Goal: Information Seeking & Learning: Find specific fact

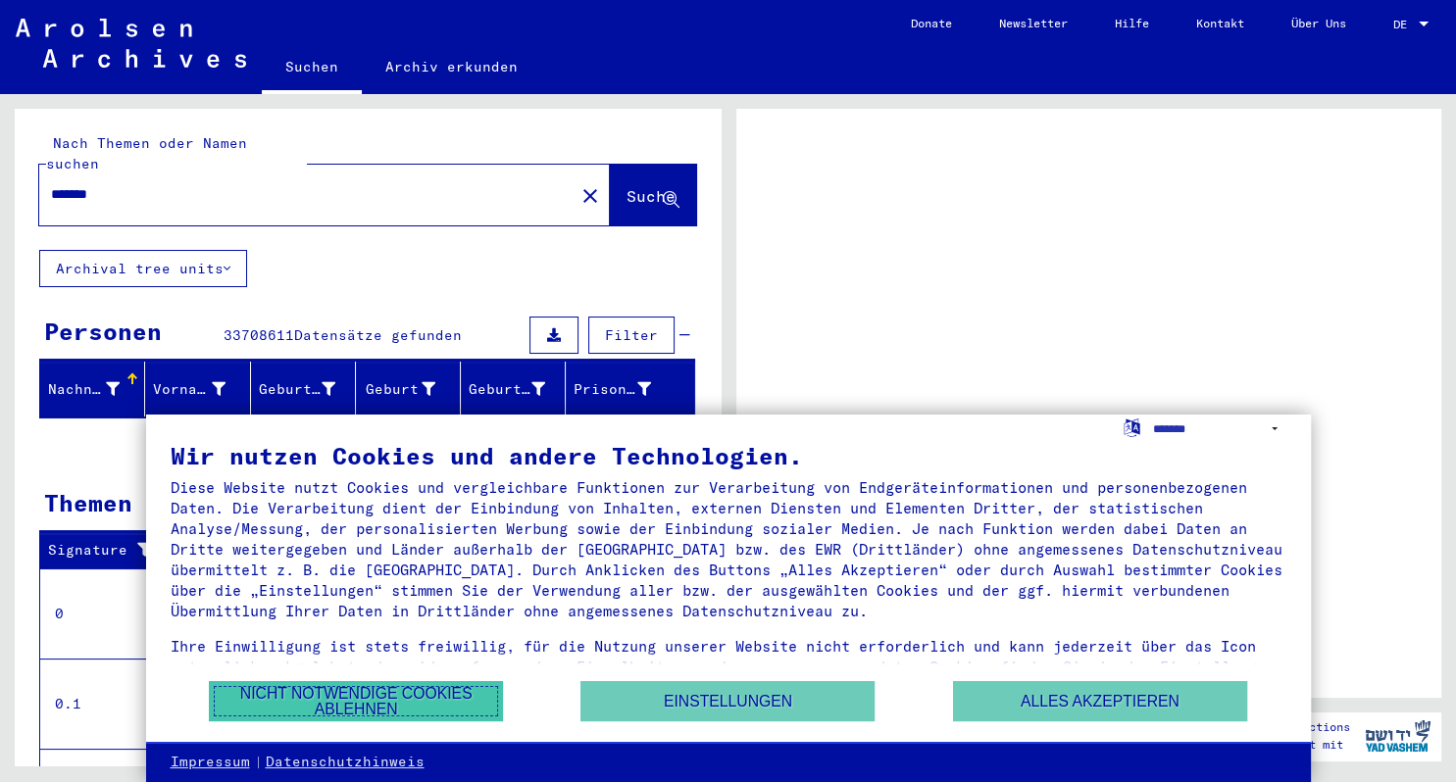
click at [457, 697] on button "Nicht notwendige Cookies ablehnen" at bounding box center [356, 701] width 294 height 40
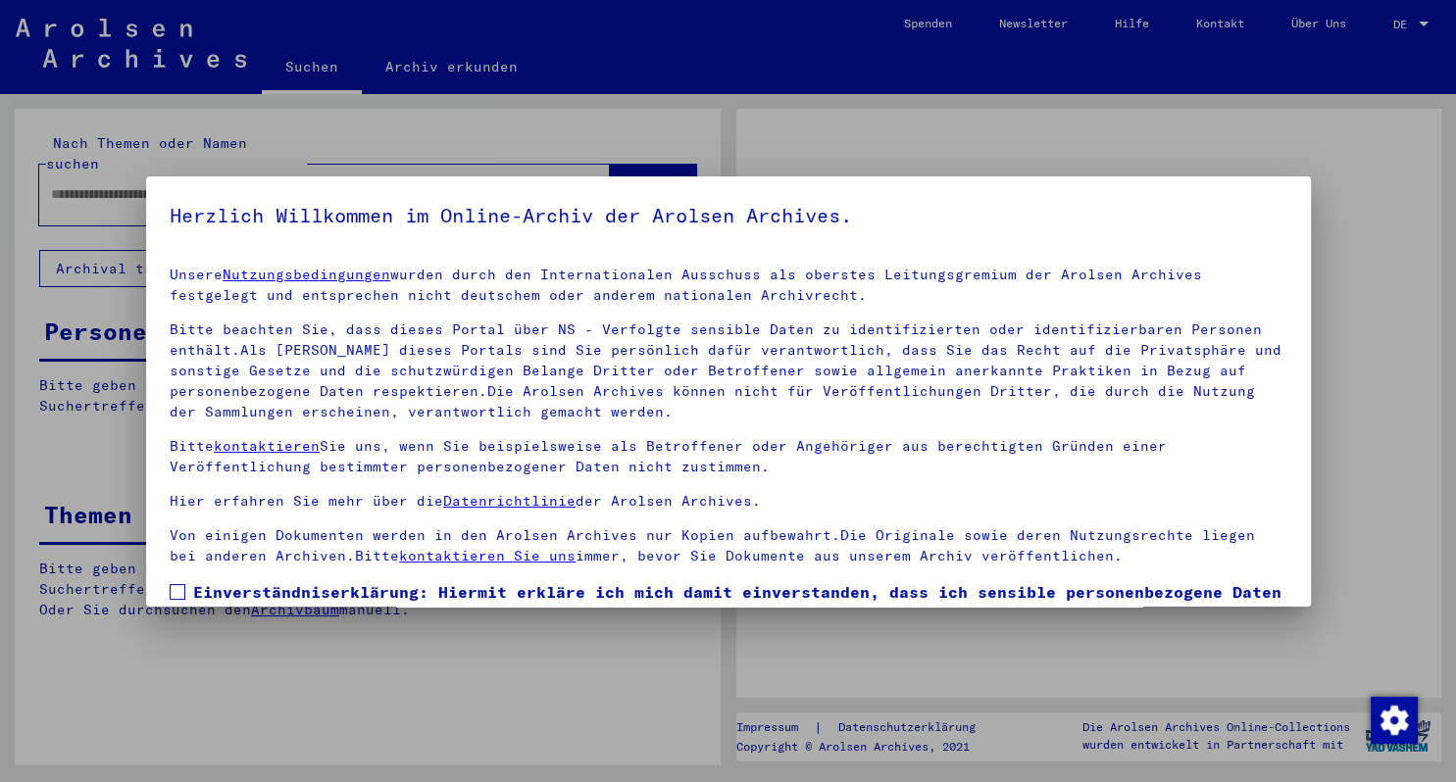
type input "*******"
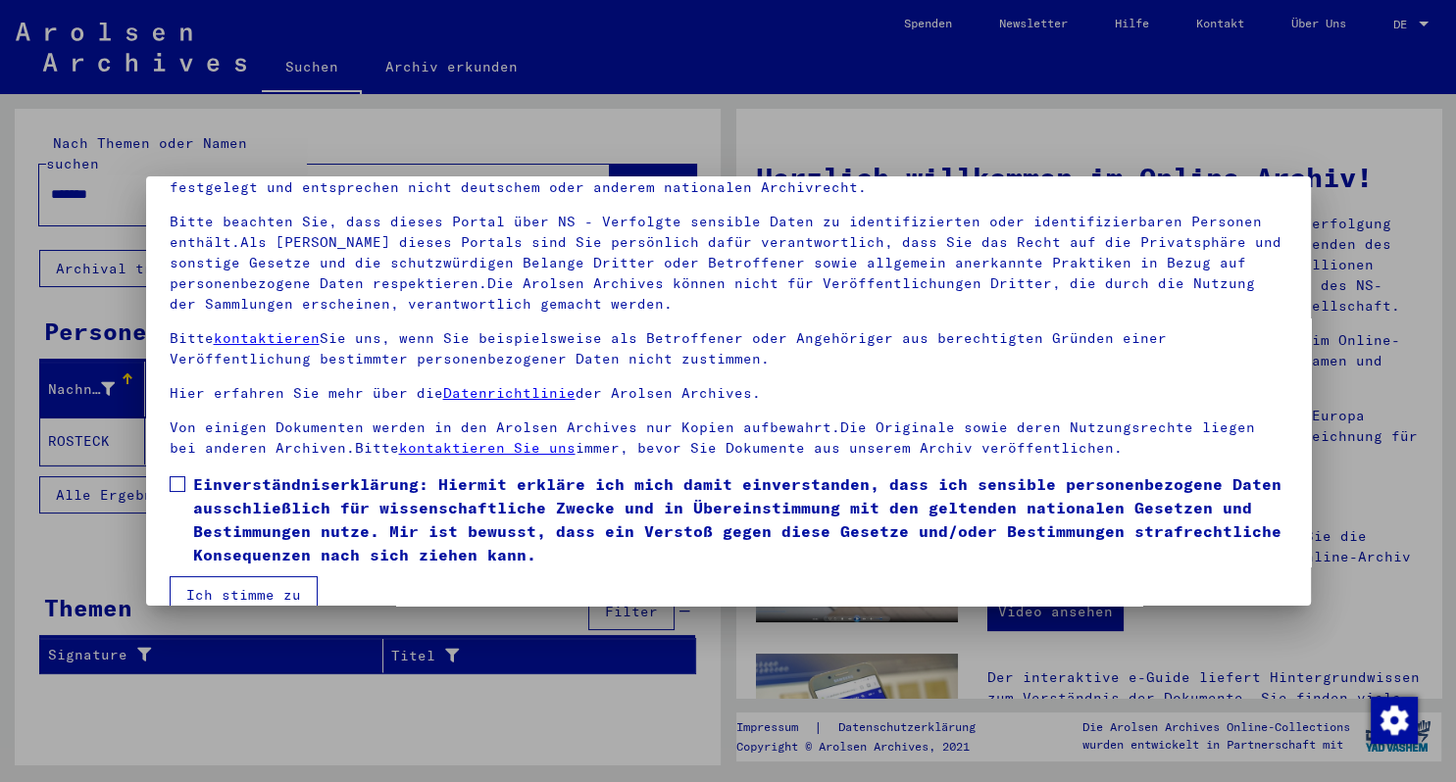
scroll to position [137, 0]
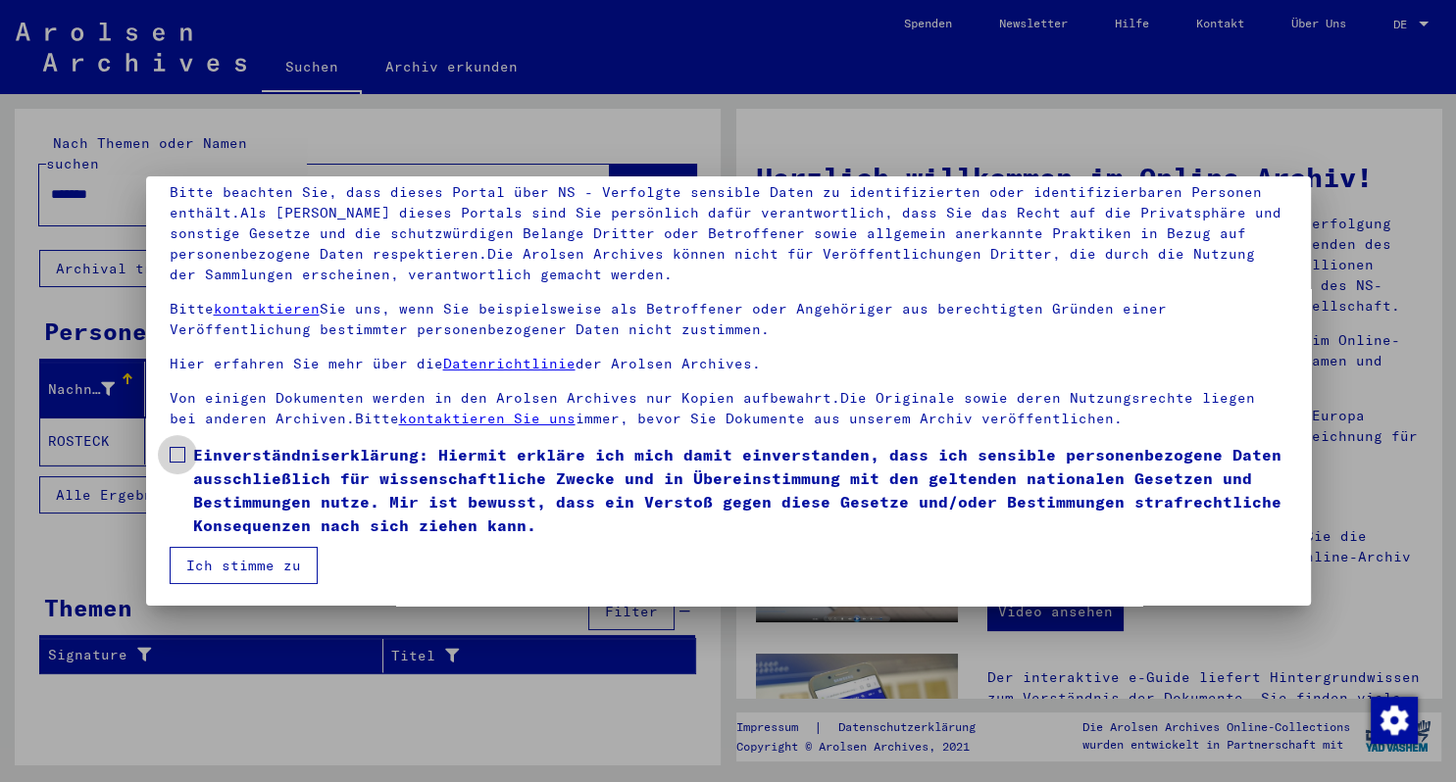
click at [175, 453] on span at bounding box center [178, 455] width 16 height 16
click at [234, 566] on button "Ich stimme zu" at bounding box center [244, 565] width 148 height 37
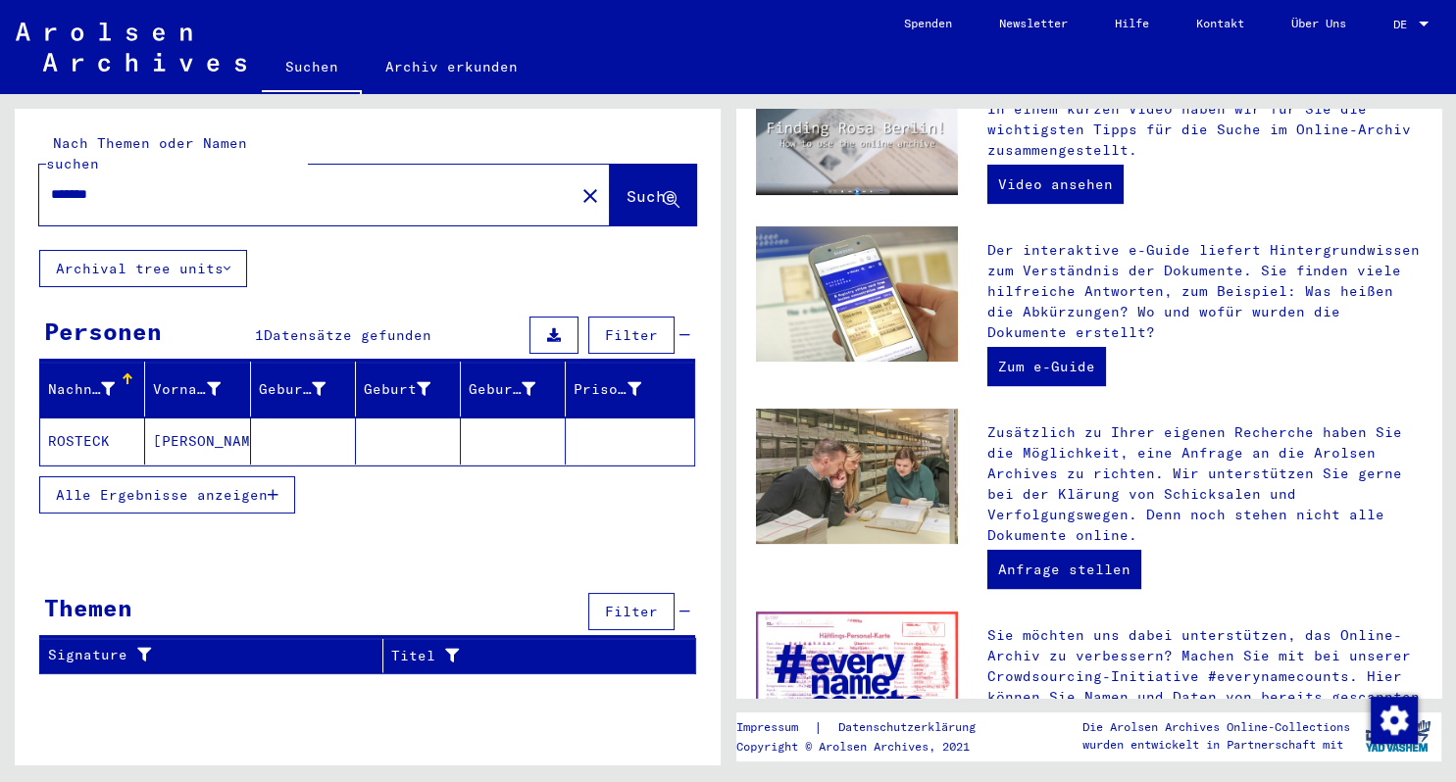
scroll to position [432, 0]
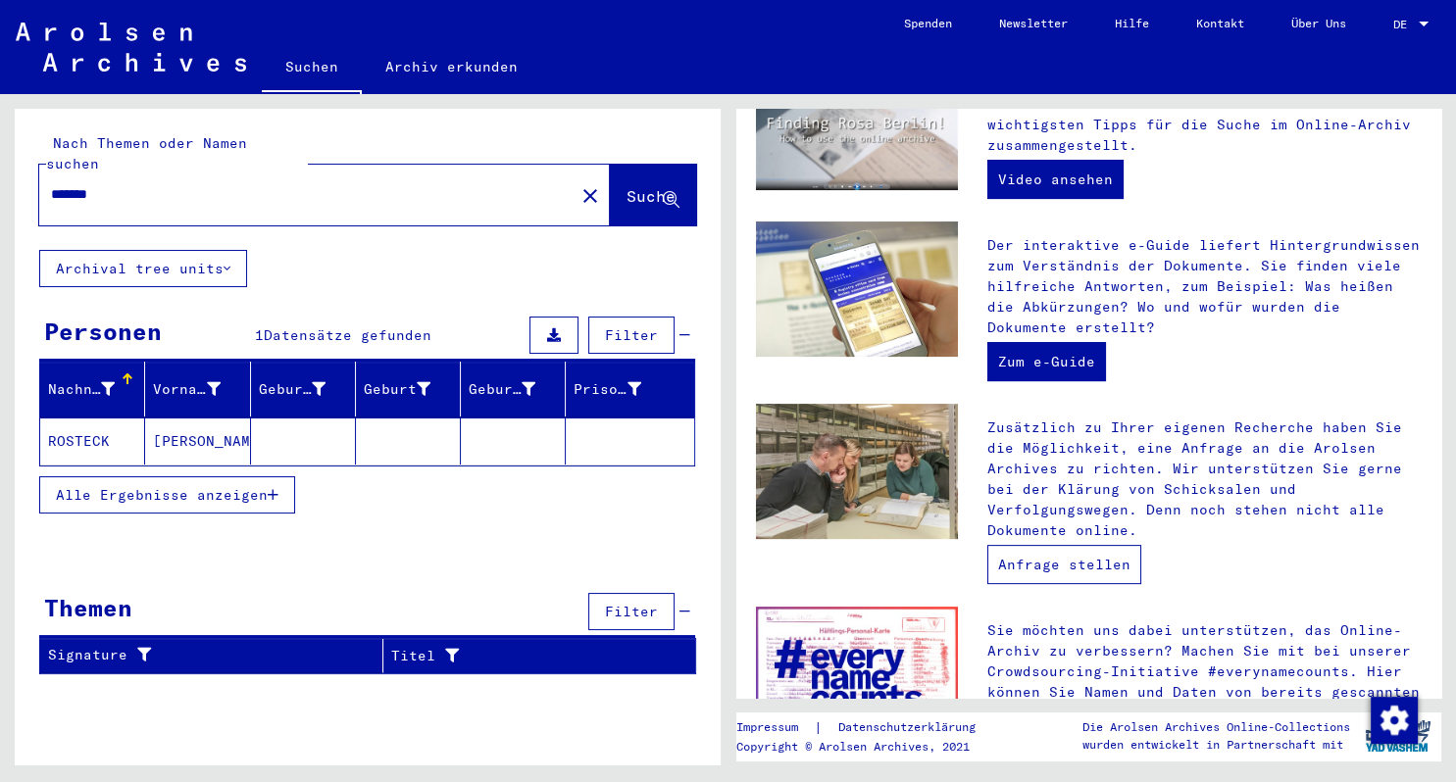
click at [1079, 557] on link "Anfrage stellen" at bounding box center [1064, 564] width 154 height 39
click at [226, 486] on span "Alle Ergebnisse anzeigen" at bounding box center [162, 495] width 212 height 18
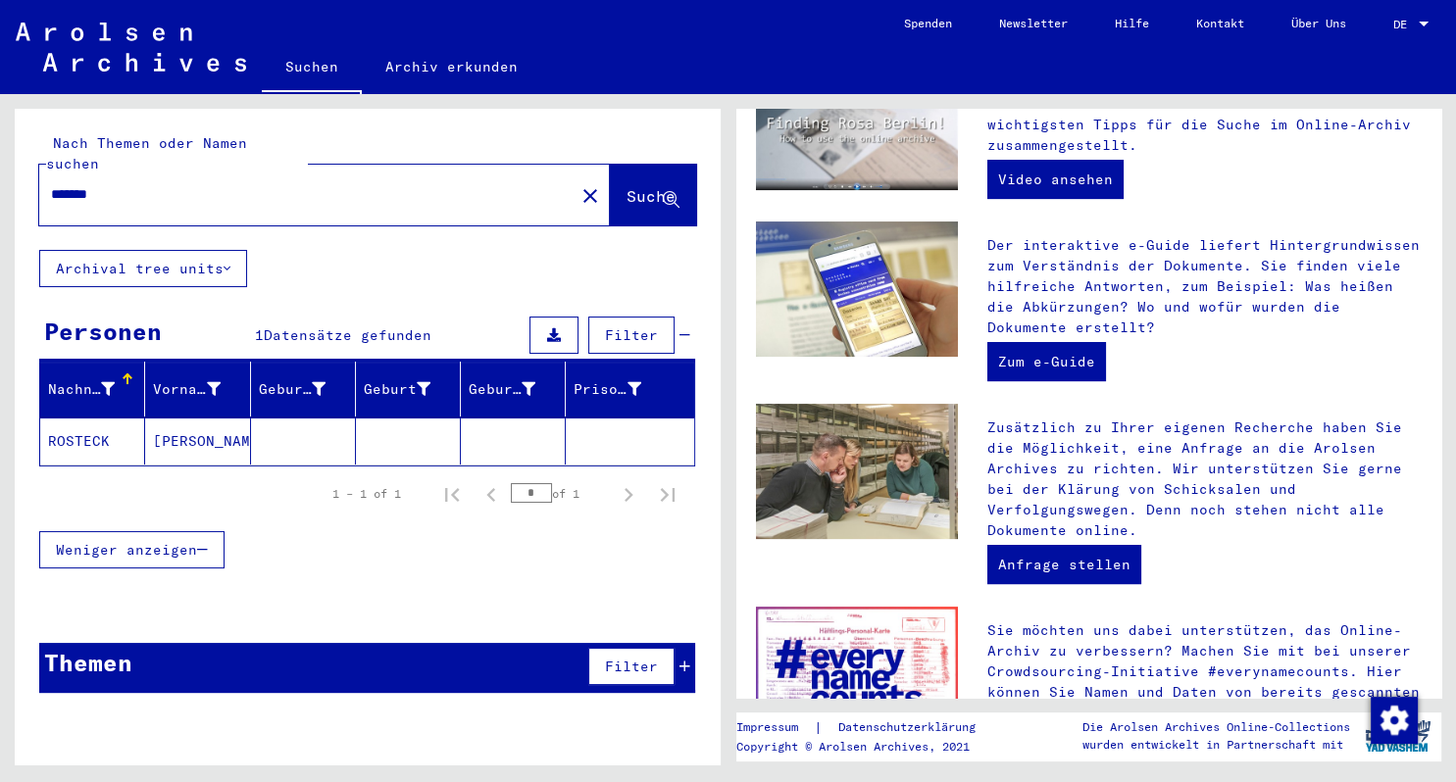
click at [88, 426] on mat-cell "ROSTECK" at bounding box center [92, 441] width 105 height 47
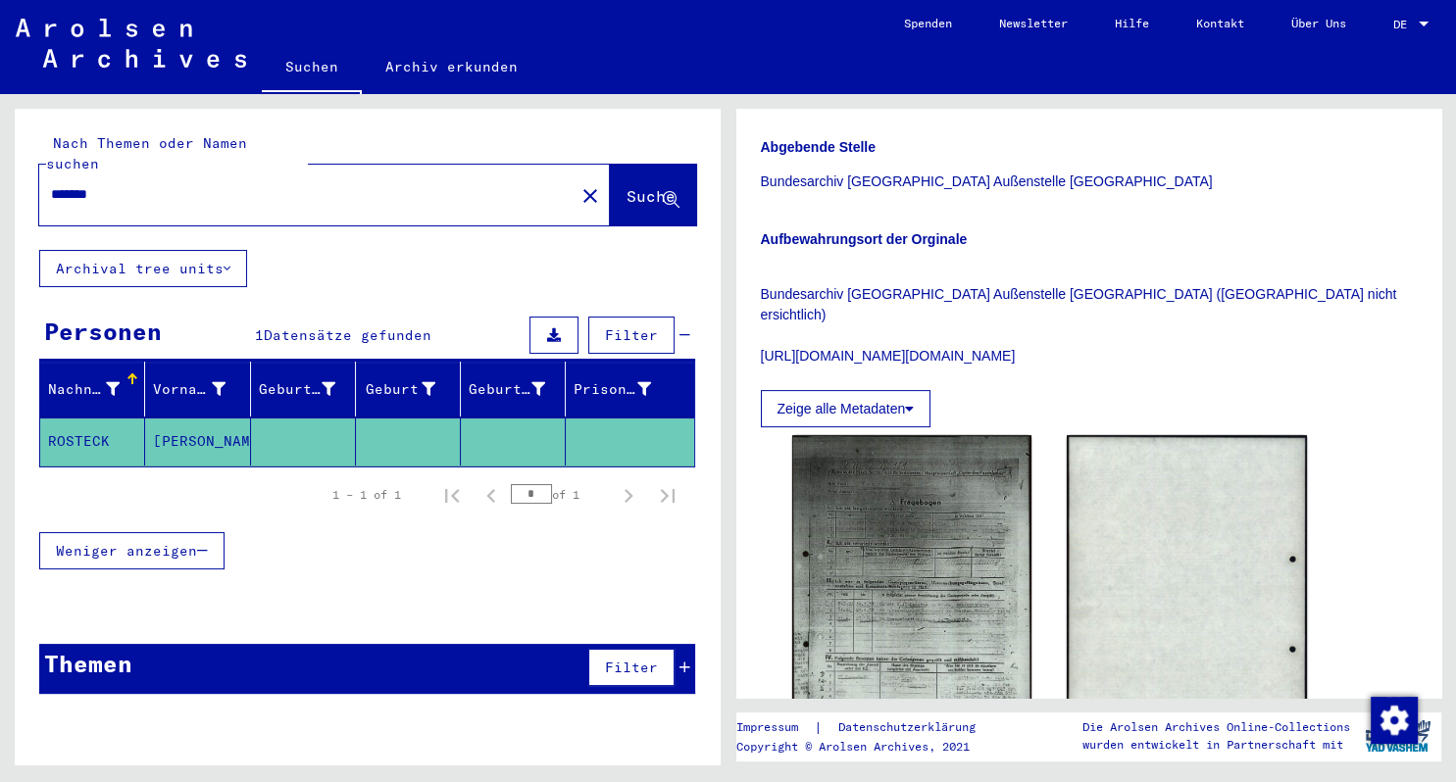
scroll to position [582, 0]
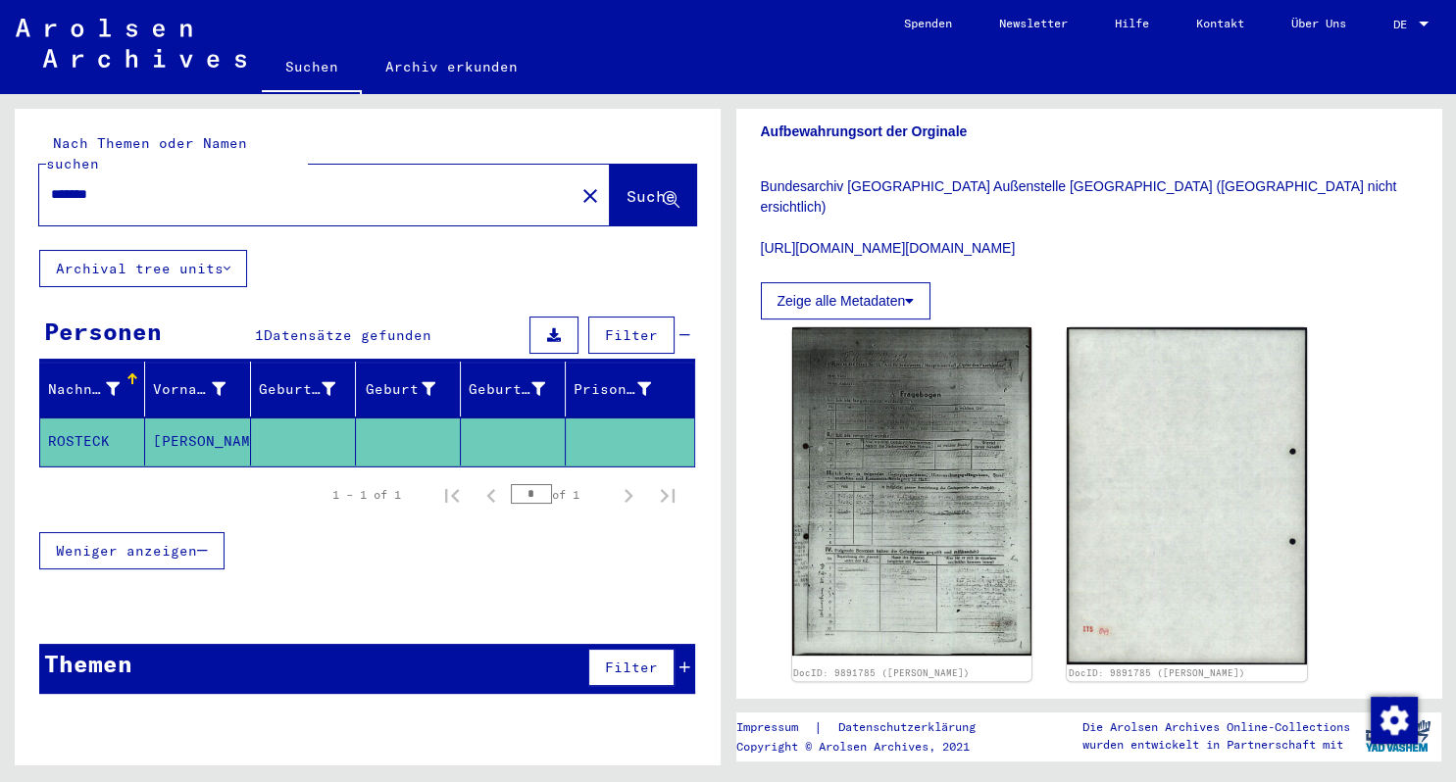
click at [841, 282] on button "Zeige alle Metadaten" at bounding box center [846, 300] width 171 height 37
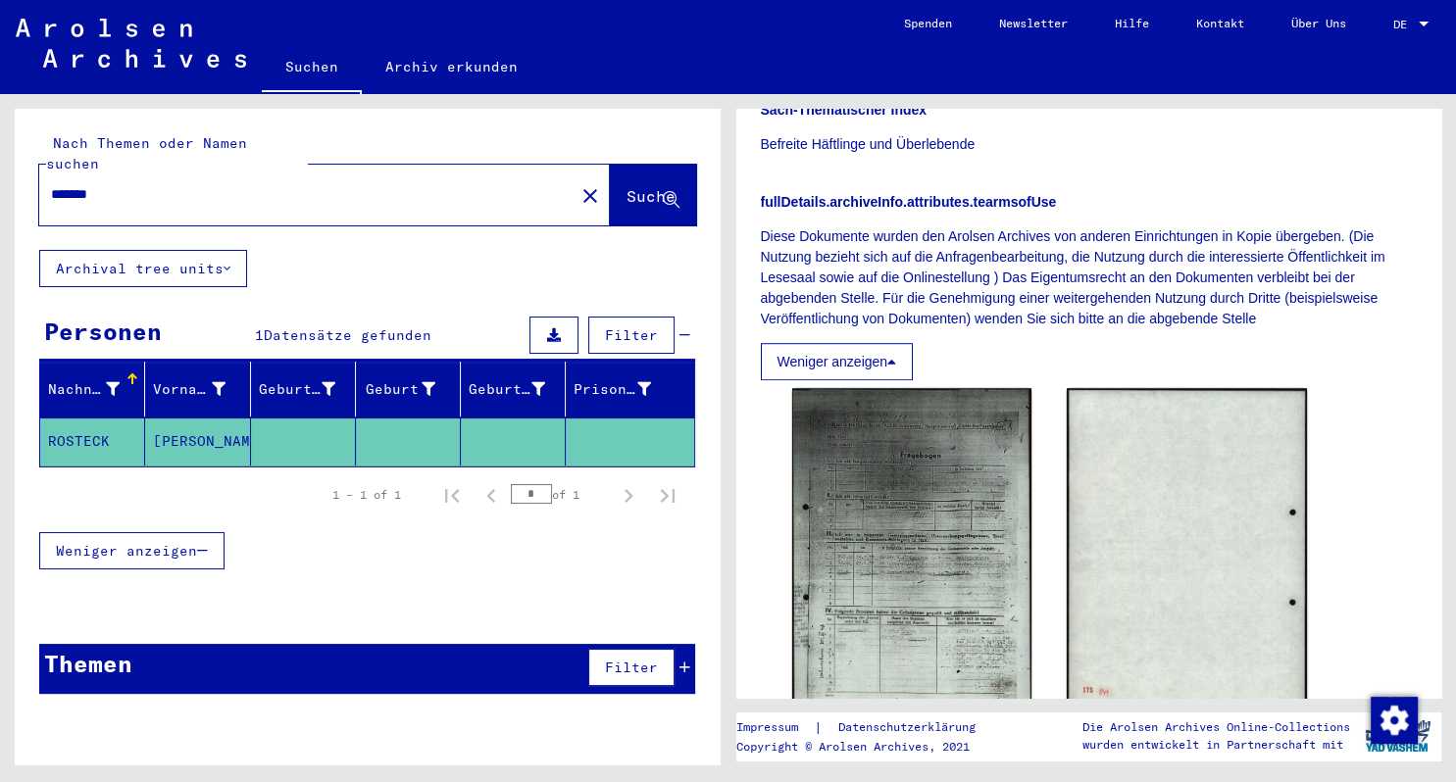
scroll to position [1231, 0]
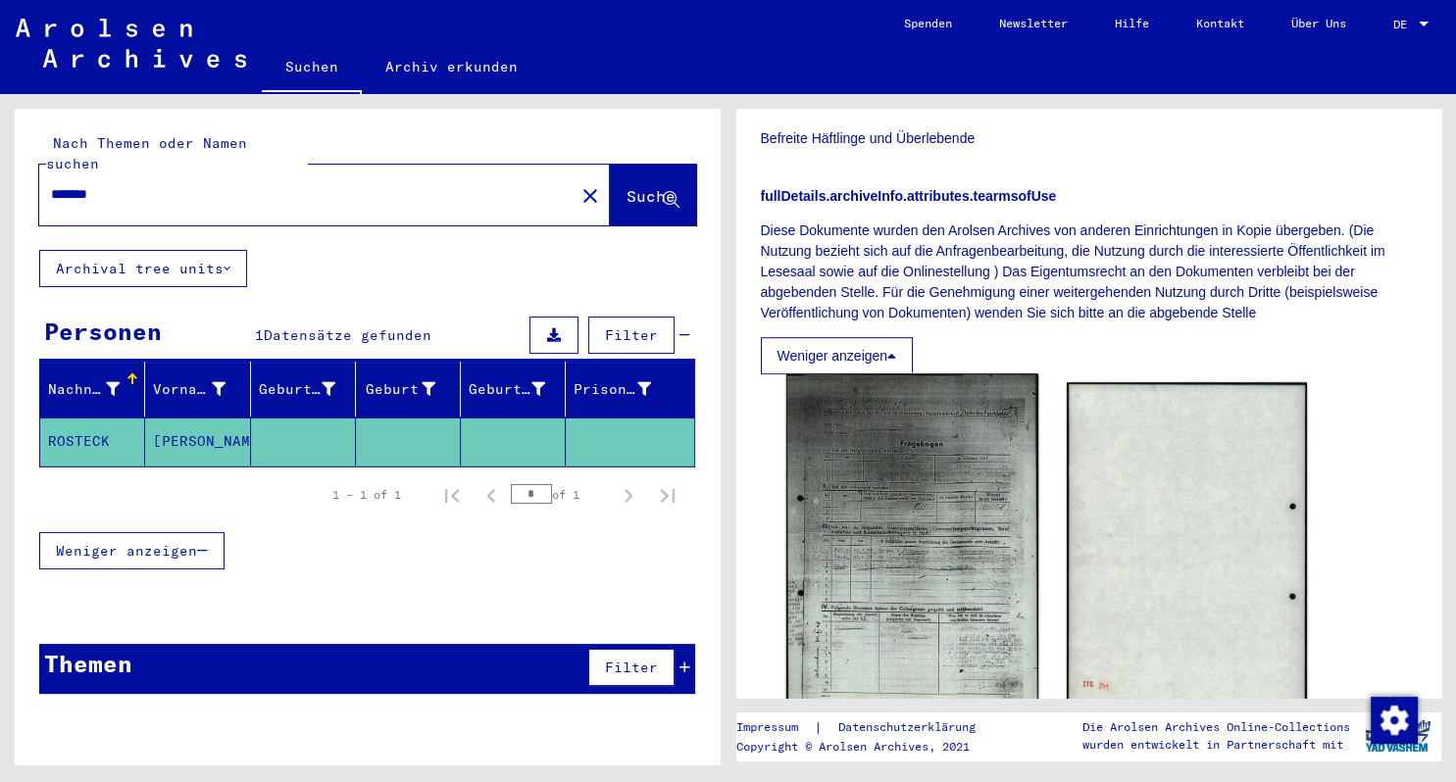
click at [940, 493] on img at bounding box center [911, 546] width 252 height 345
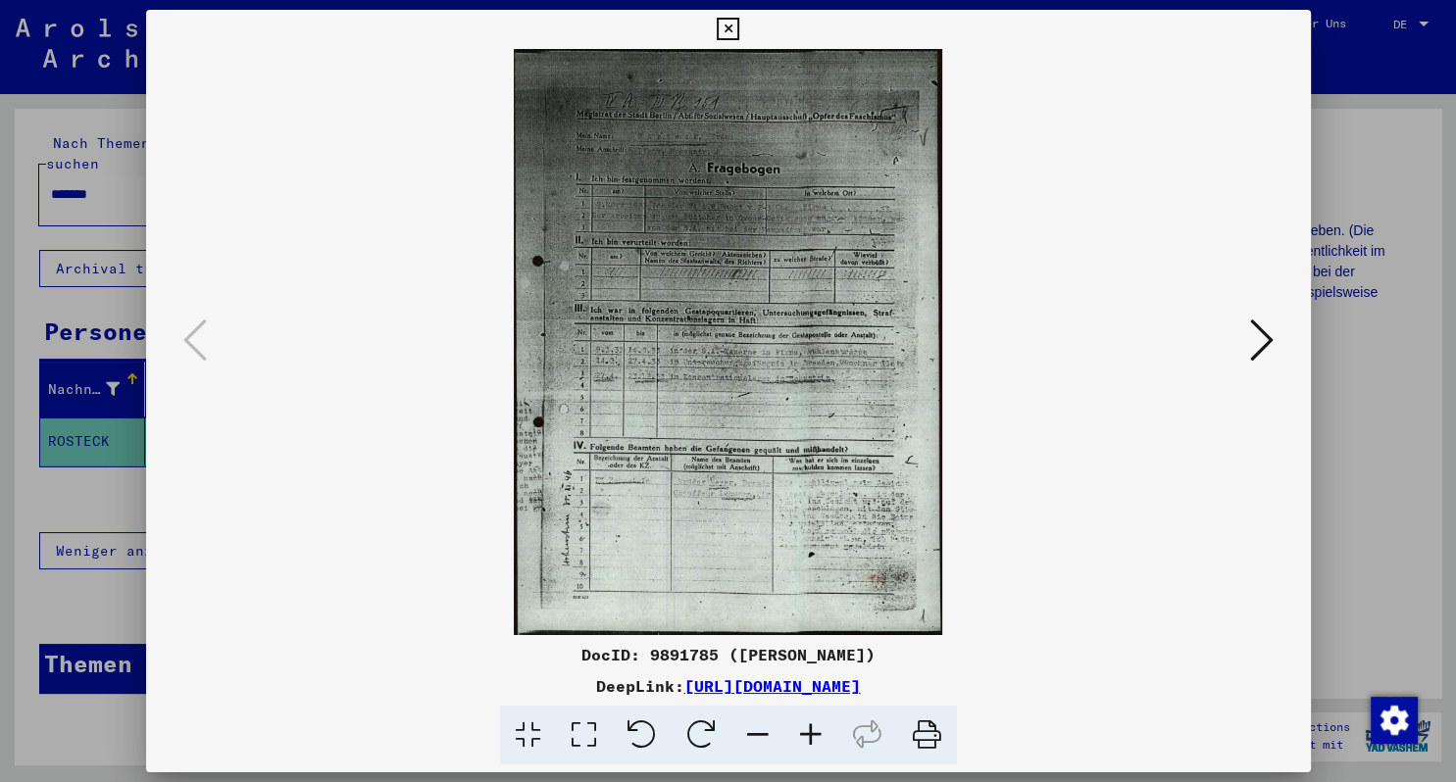
click at [807, 737] on icon at bounding box center [810, 736] width 53 height 60
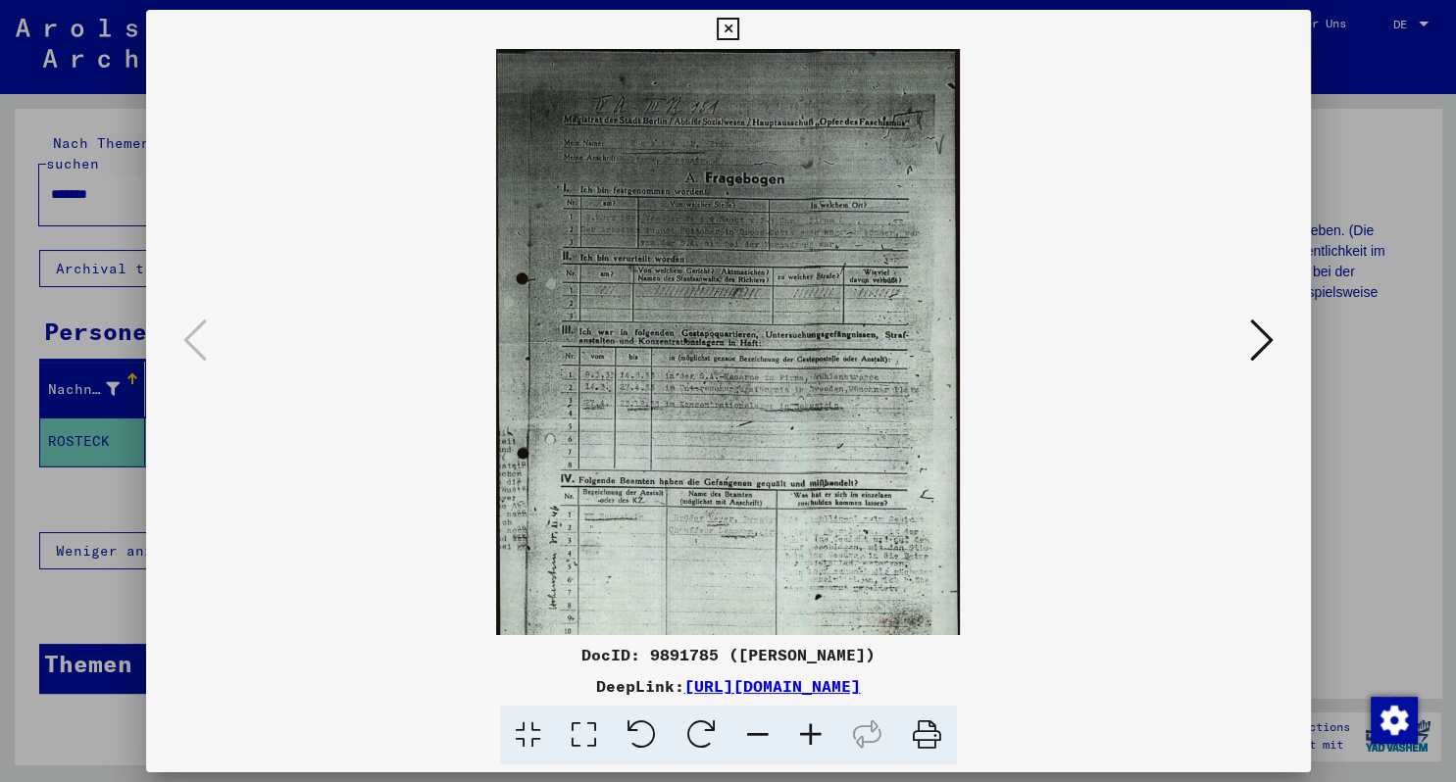
click at [807, 737] on icon at bounding box center [810, 736] width 53 height 60
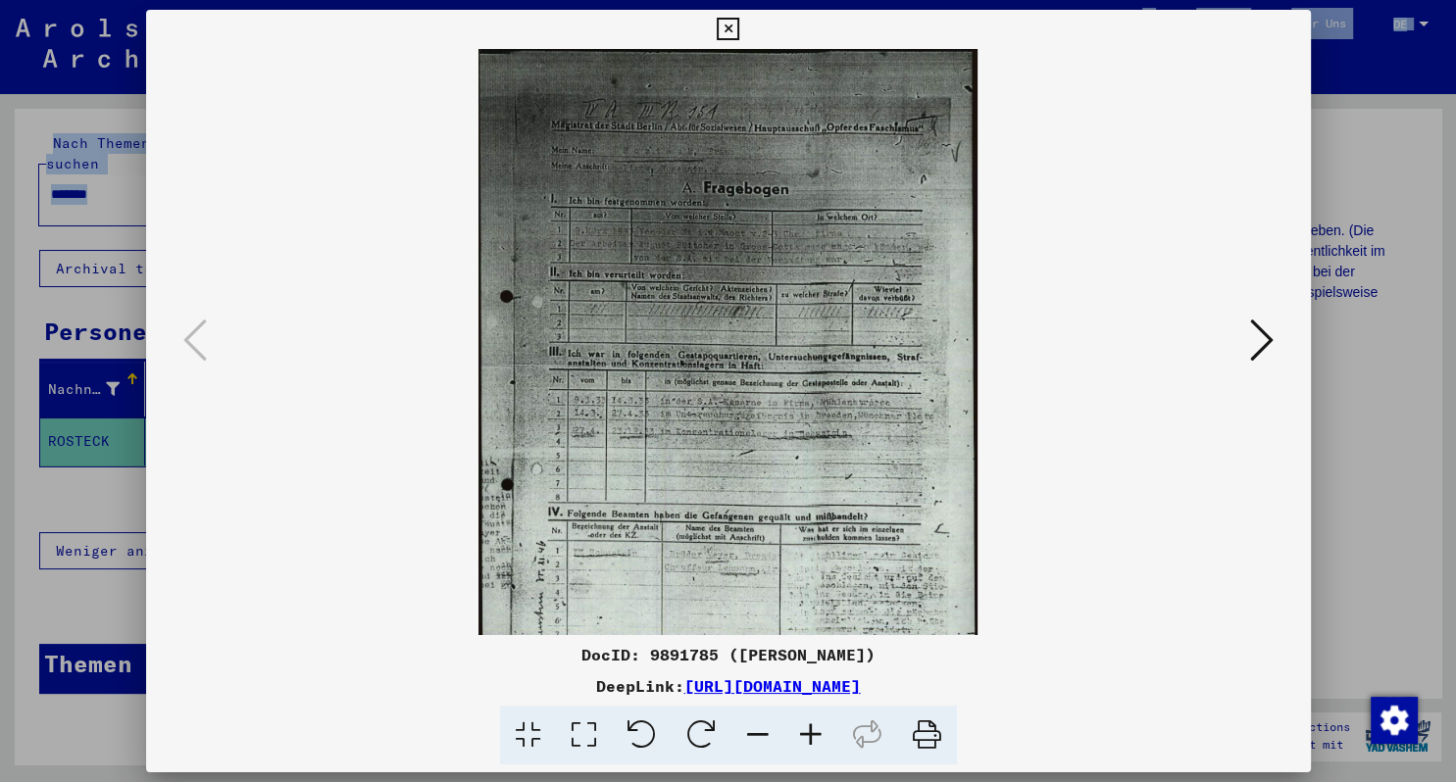
drag, startPoint x: 1122, startPoint y: 18, endPoint x: 1132, endPoint y: -62, distance: 80.1
click at [1132, 10] on mat-dialog-container "DocID: 9891785 ([PERSON_NAME]) DeepLink: [URL][DOMAIN_NAME]" at bounding box center [728, 392] width 1165 height 764
click at [1261, 336] on icon at bounding box center [1262, 340] width 24 height 47
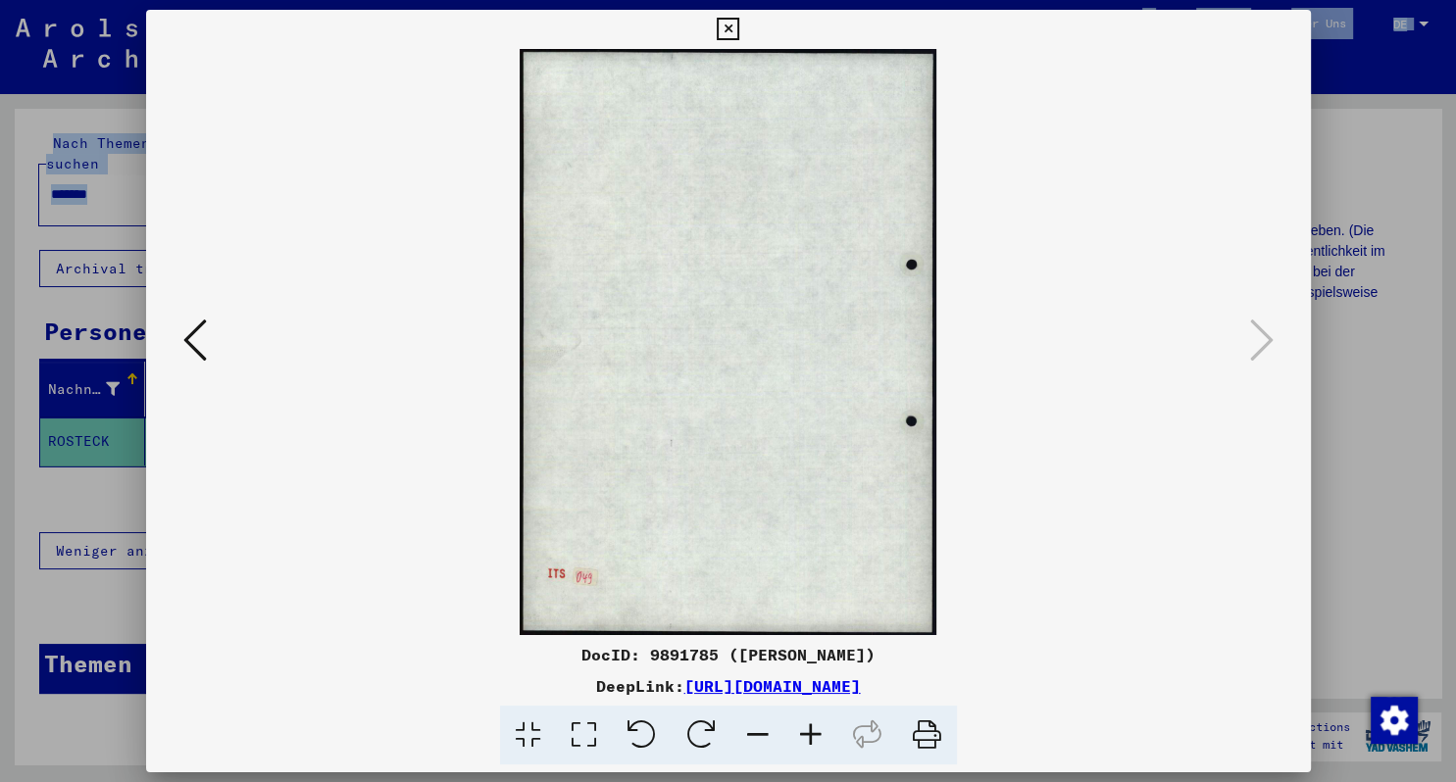
click at [191, 345] on icon at bounding box center [195, 340] width 24 height 47
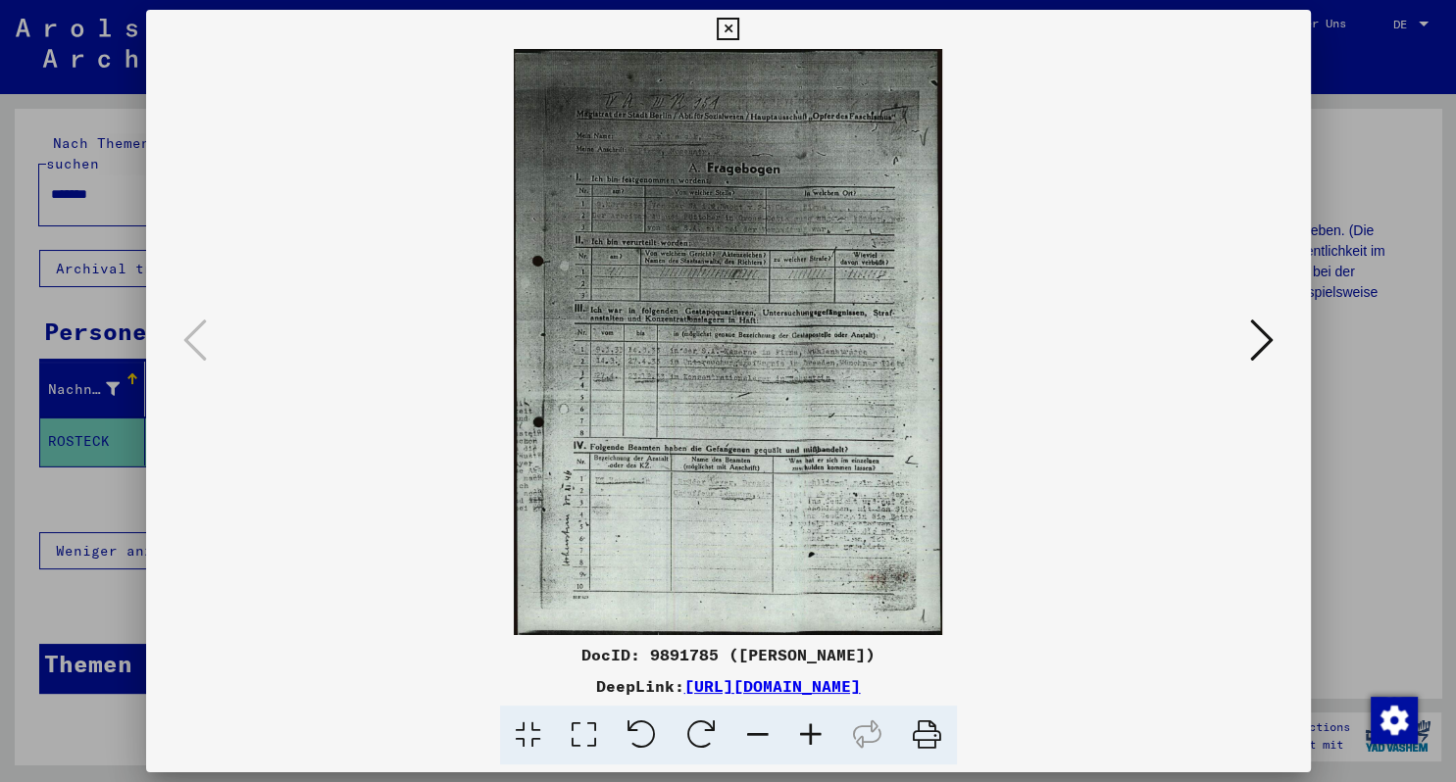
click at [430, 328] on viewer-one-image at bounding box center [728, 342] width 1031 height 586
click at [739, 29] on icon at bounding box center [728, 30] width 23 height 24
